Goal: Check status: Check status

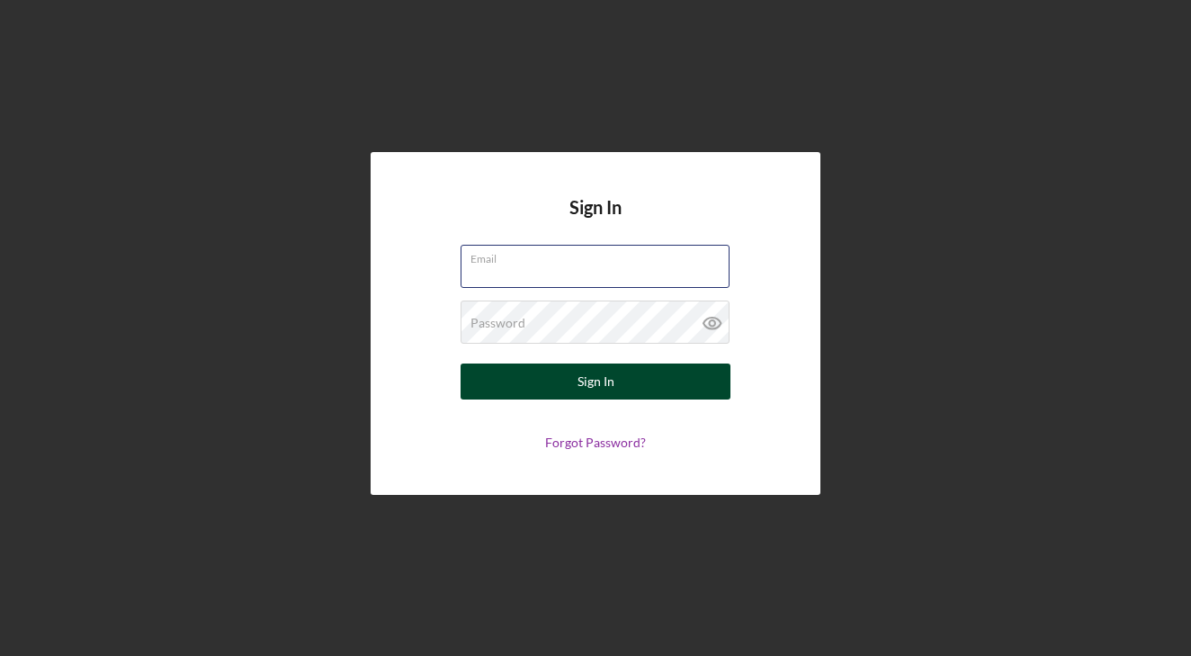
type input "[EMAIL_ADDRESS][DOMAIN_NAME]"
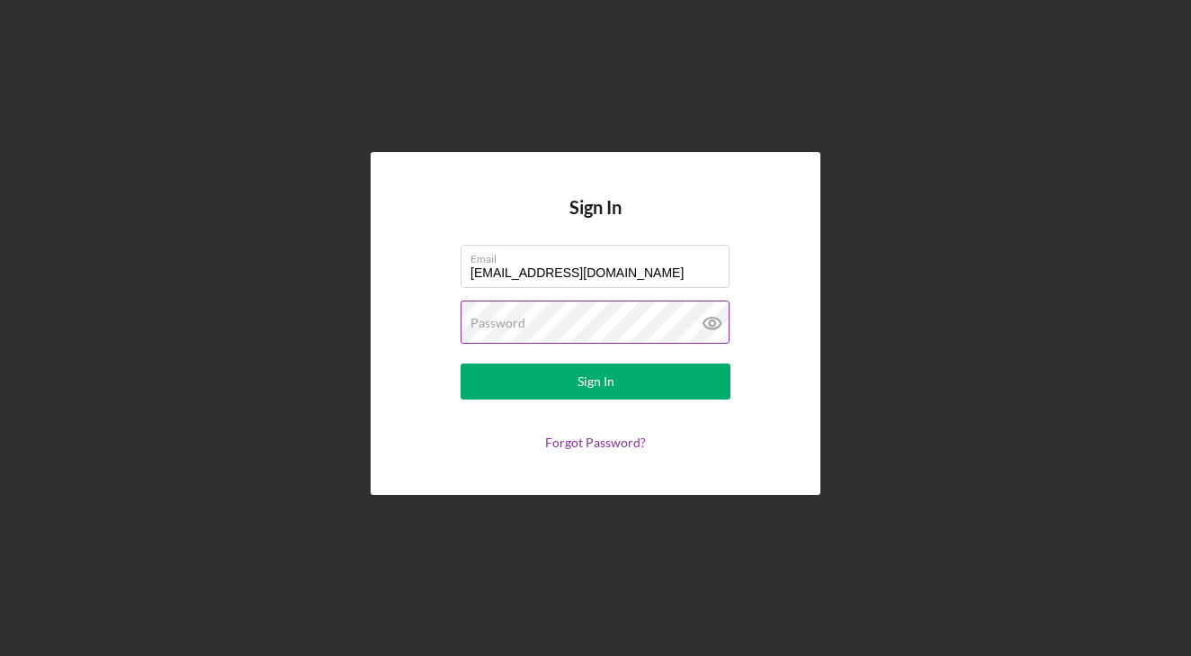
click at [596, 381] on button "Sign In" at bounding box center [596, 381] width 270 height 36
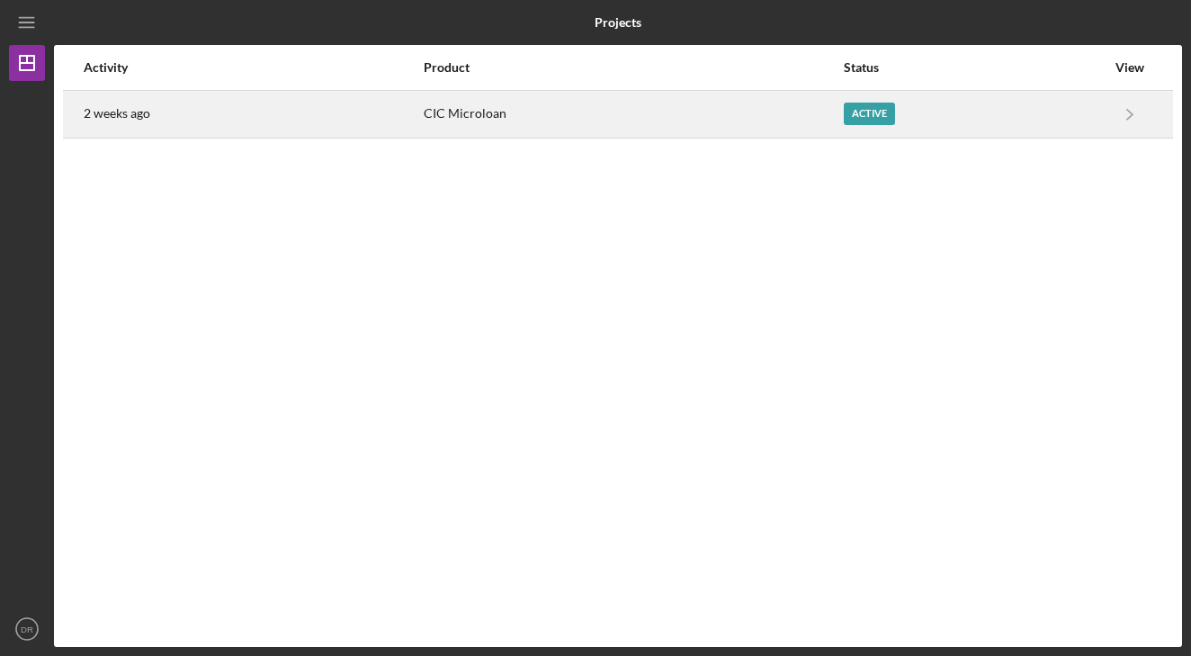
click at [650, 103] on div "CIC Microloan" at bounding box center [633, 114] width 418 height 45
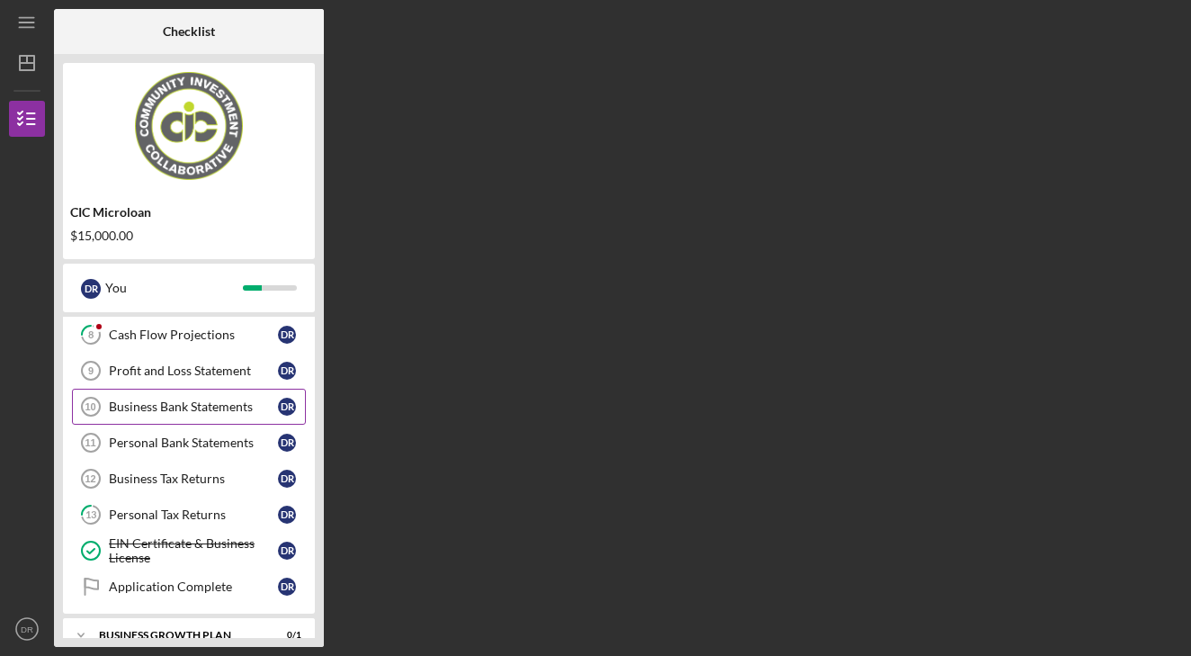
scroll to position [319, 0]
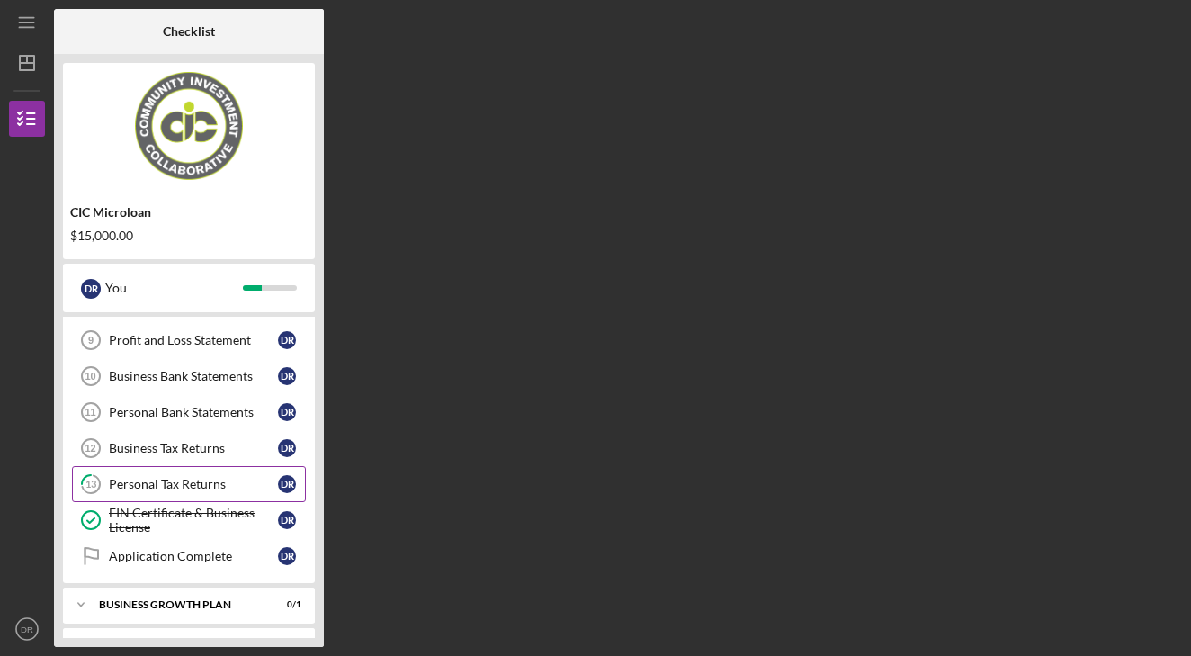
click at [165, 485] on div "Personal Tax Returns" at bounding box center [193, 484] width 169 height 14
